Goal: Information Seeking & Learning: Learn about a topic

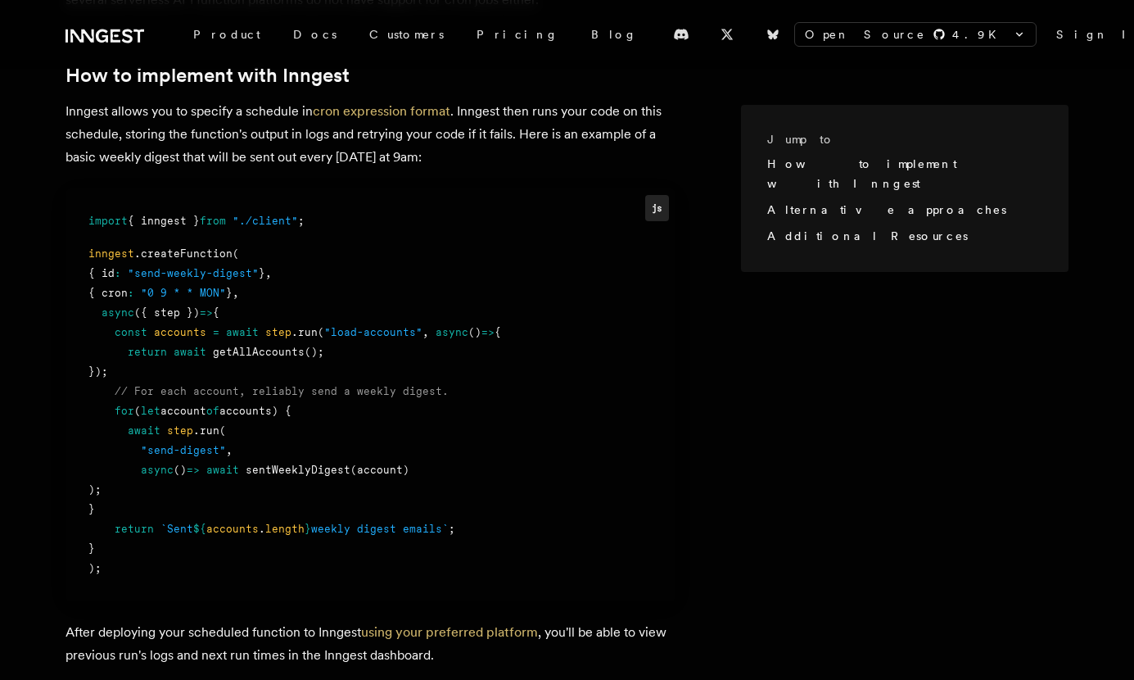
scroll to position [668, 0]
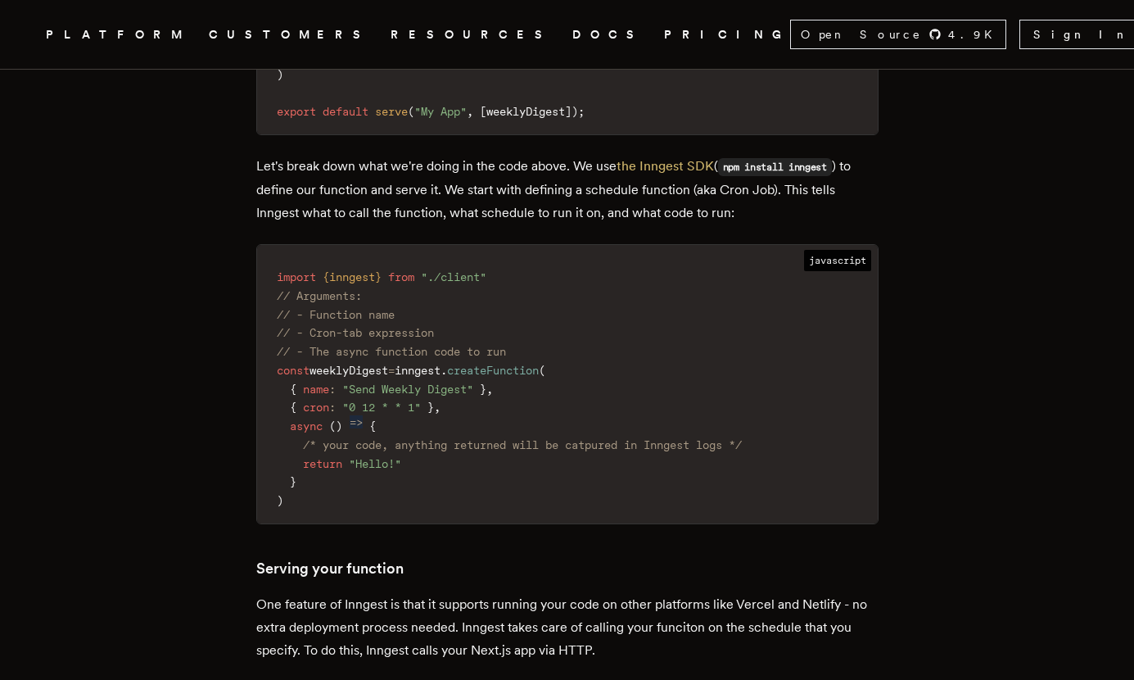
scroll to position [2137, 0]
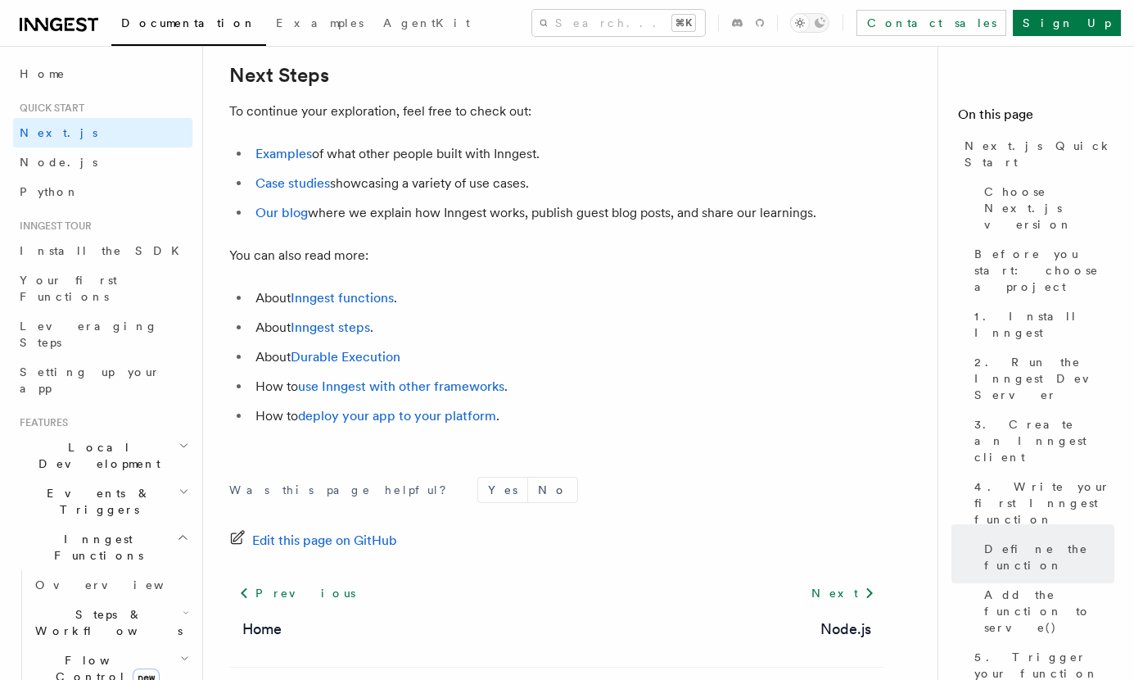
scroll to position [10279, 0]
